Goal: Navigation & Orientation: Find specific page/section

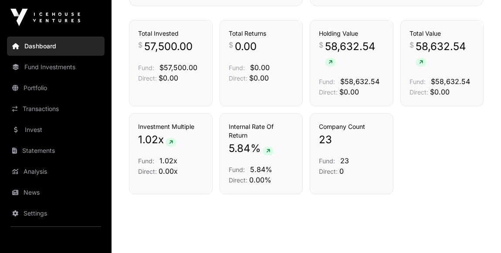
scroll to position [617, 0]
click at [35, 85] on link "Portfolio" at bounding box center [56, 87] width 98 height 19
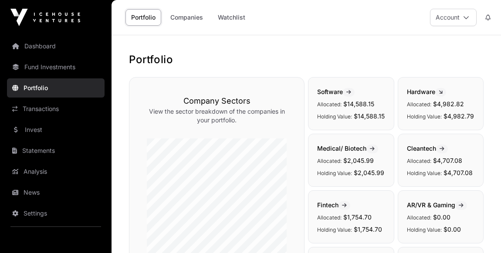
click at [200, 13] on link "Companies" at bounding box center [187, 17] width 44 height 17
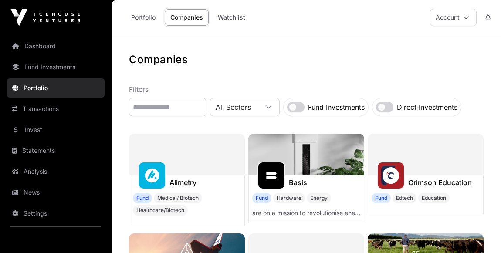
click at [36, 112] on link "Transactions" at bounding box center [56, 108] width 98 height 19
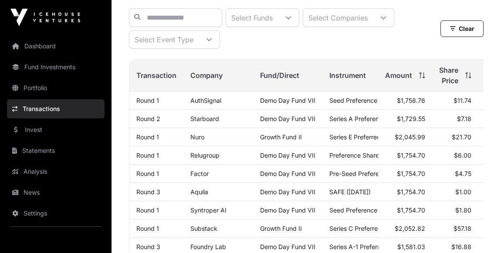
scroll to position [79, 0]
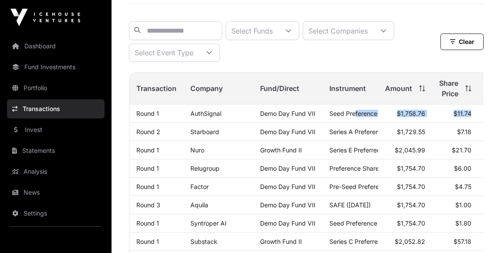
drag, startPoint x: 438, startPoint y: 126, endPoint x: 475, endPoint y: 133, distance: 38.0
click at [475, 123] on tr "Round 1 AuthSignal Demo Day Fund VII Seed Preference Shares $1,758.76 $11.74 14…" at bounding box center [350, 114] width 442 height 18
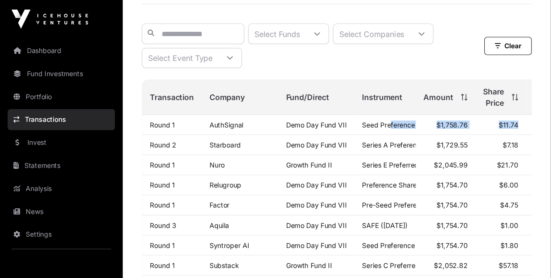
scroll to position [79, 0]
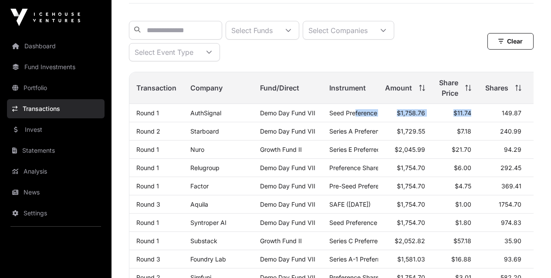
drag, startPoint x: 499, startPoint y: 7, endPoint x: 400, endPoint y: 72, distance: 118.0
click at [400, 61] on div "Select Funds Select Companies Select Event Type" at bounding box center [308, 41] width 359 height 41
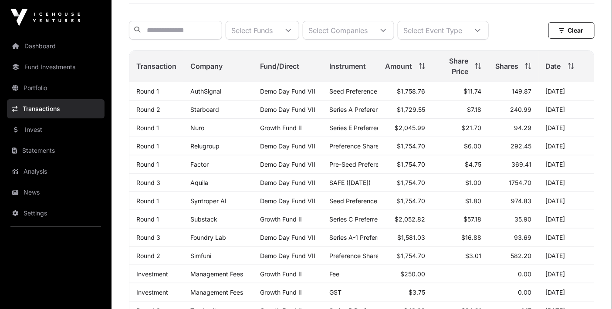
drag, startPoint x: 538, startPoint y: 1, endPoint x: 409, endPoint y: 55, distance: 140.1
